Goal: Register for event/course

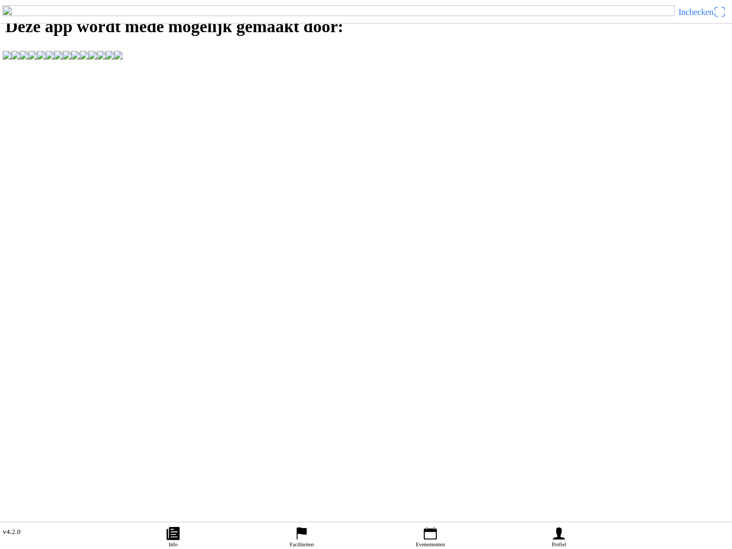
click at [437, 529] on icon "calendar" at bounding box center [430, 533] width 16 height 16
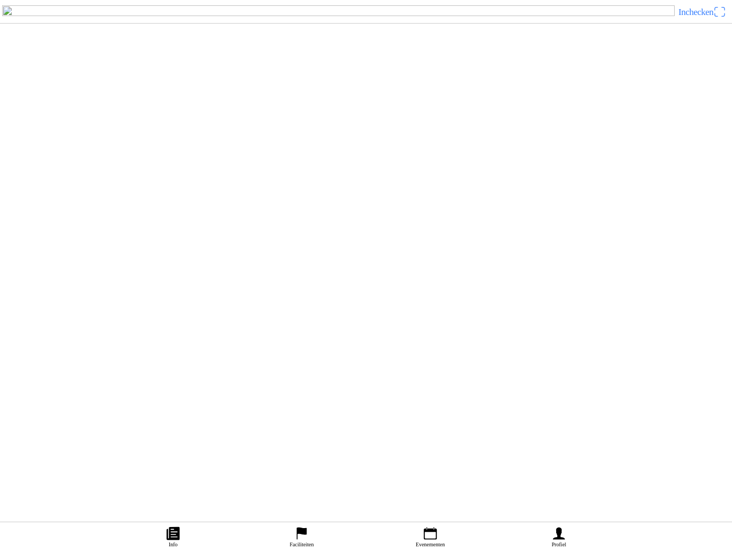
click at [563, 541] on ion-label "Profiel" at bounding box center [558, 544] width 14 height 6
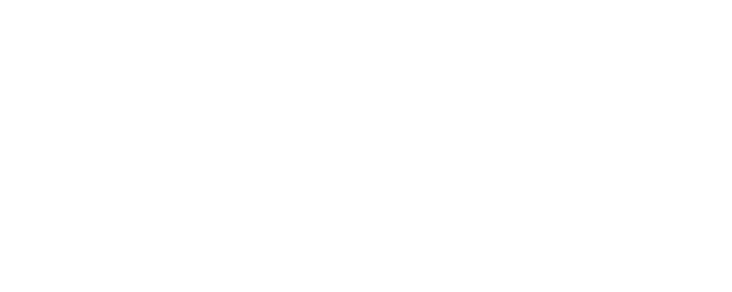
type input "[EMAIL_ADDRESS][DOMAIN_NAME]"
click at [299, 85] on span "Volgende" at bounding box center [366, 73] width 712 height 24
click at [311, 185] on span "button" at bounding box center [366, 173] width 712 height 24
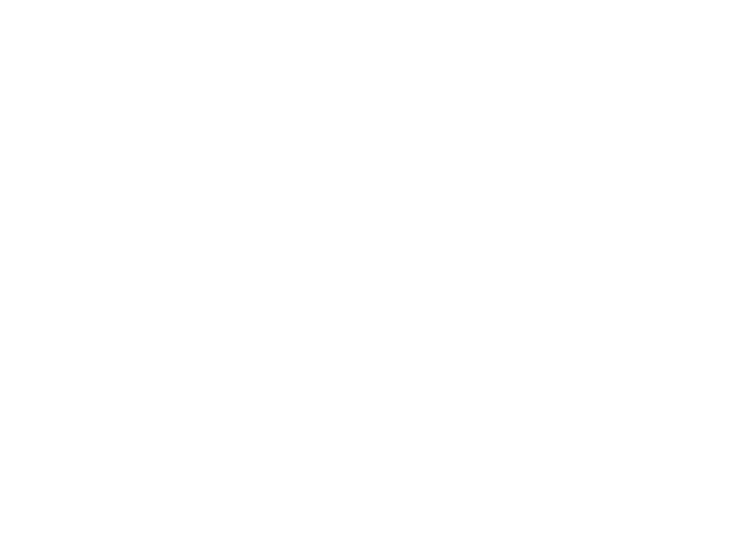
scroll to position [1, 0]
click at [38, 169] on div "Authenticator code is verplicht." at bounding box center [366, 163] width 732 height 11
click at [40, 169] on div "Authenticator code is verplicht." at bounding box center [366, 163] width 732 height 11
click at [55, 157] on input "text" at bounding box center [368, 147] width 719 height 19
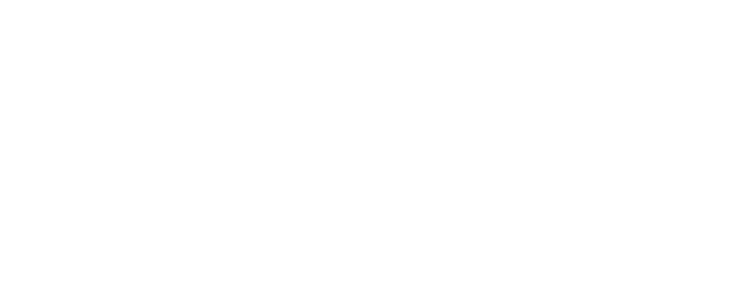
type input "060227"
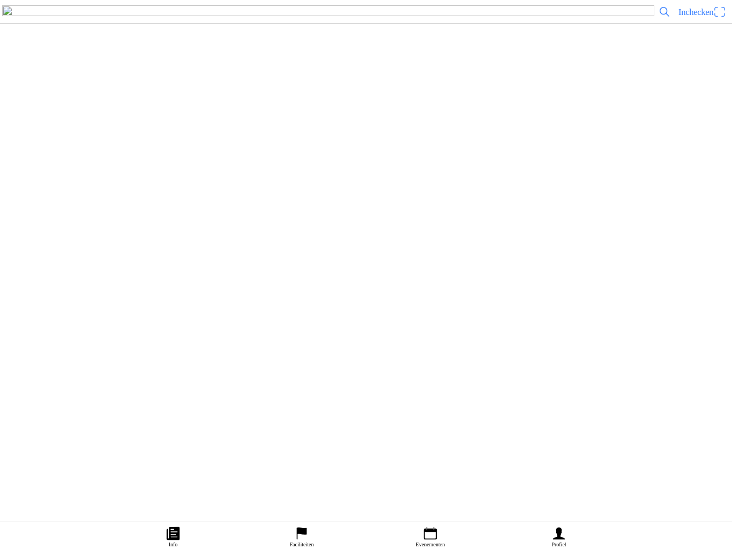
click at [226, 132] on ion-label "Faciliteiten" at bounding box center [361, 126] width 704 height 11
click at [13, 52] on img at bounding box center [24, 39] width 30 height 30
click at [0, 0] on slot "Evenementen" at bounding box center [0, 0] width 0 height 0
click at [79, 409] on h2 ""[PERSON_NAME] Memorial" DXCS Havelte [DATE]" at bounding box center [379, 402] width 665 height 14
click at [479, 281] on button "Inschrijvingen" at bounding box center [546, 274] width 371 height 13
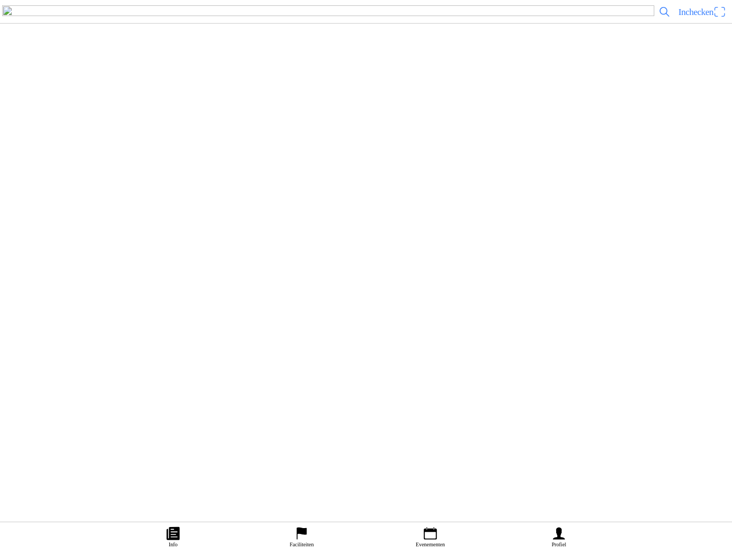
scroll to position [1, 0]
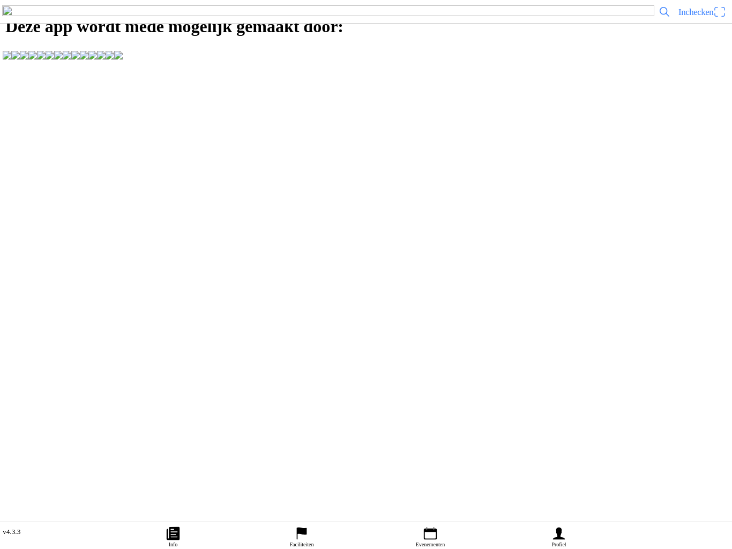
click at [561, 536] on icon "person" at bounding box center [559, 533] width 12 height 12
